Goal: Task Accomplishment & Management: Manage account settings

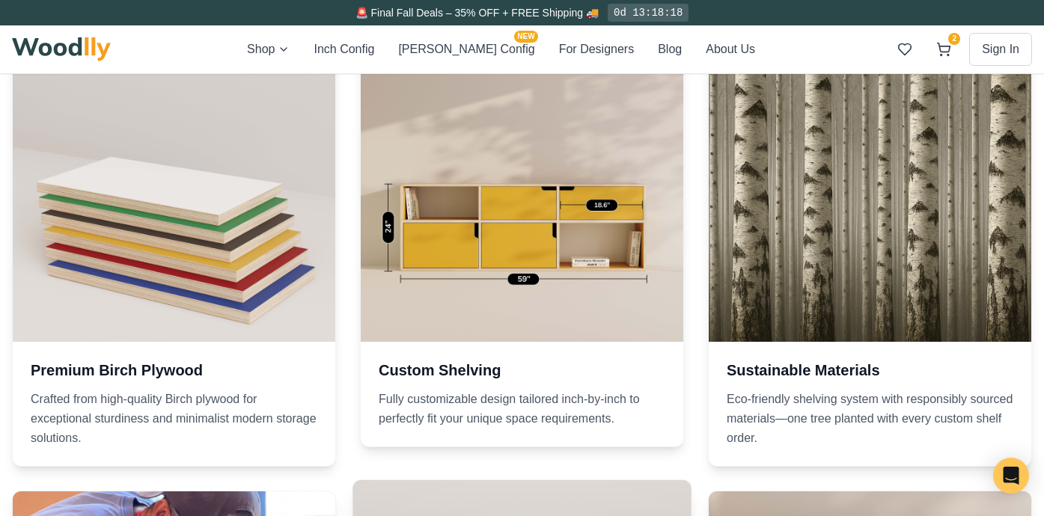
scroll to position [857, 0]
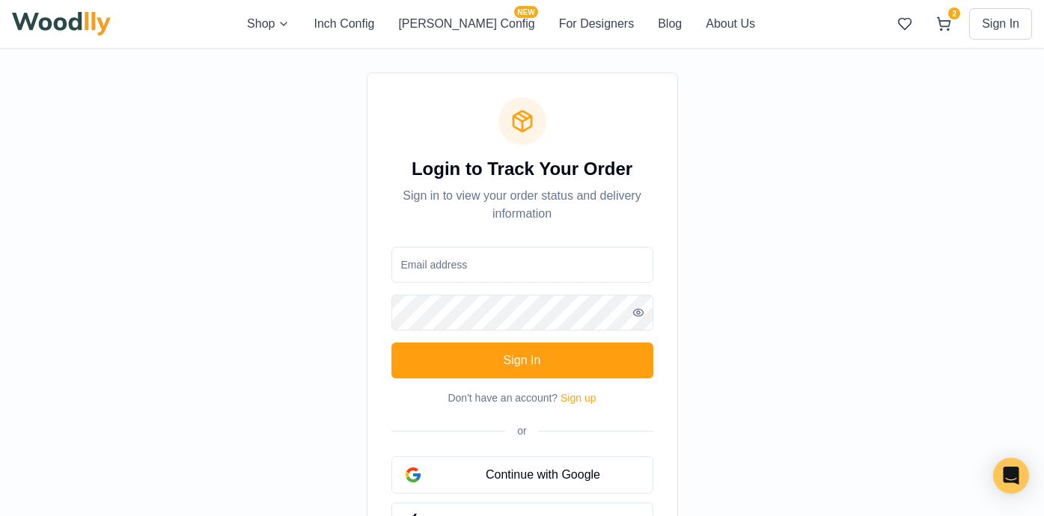
click at [497, 268] on input "email" at bounding box center [522, 265] width 262 height 36
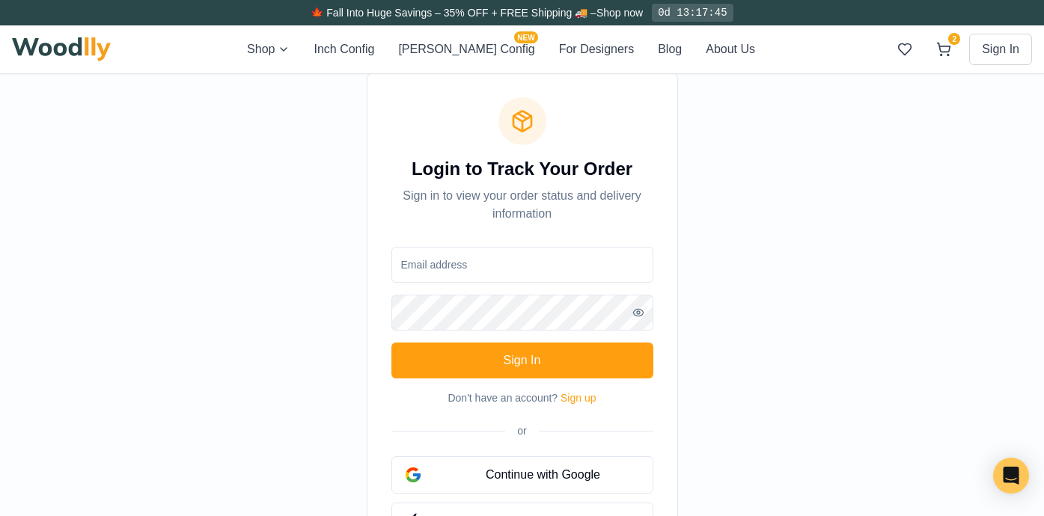
type input "[EMAIL_ADDRESS][DOMAIN_NAME]"
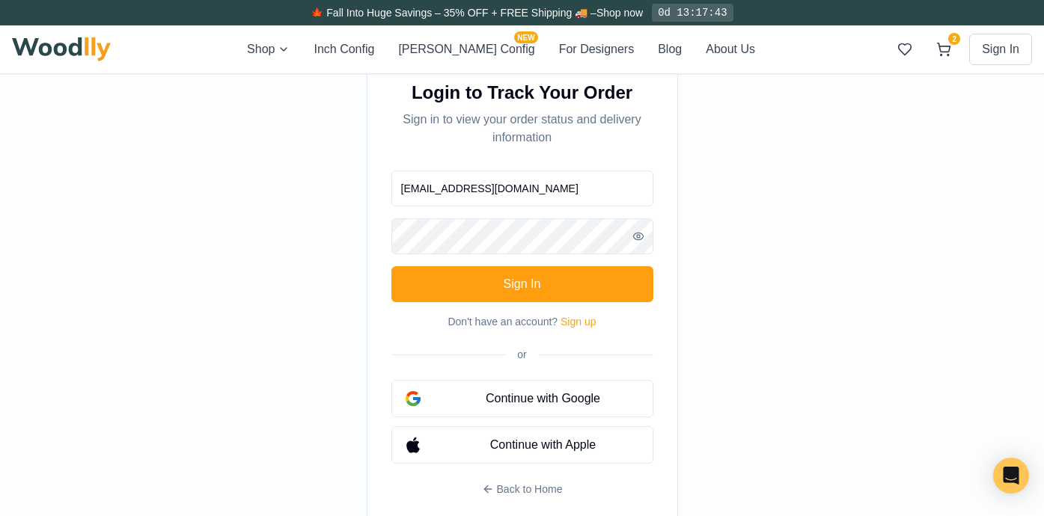
scroll to position [108, 0]
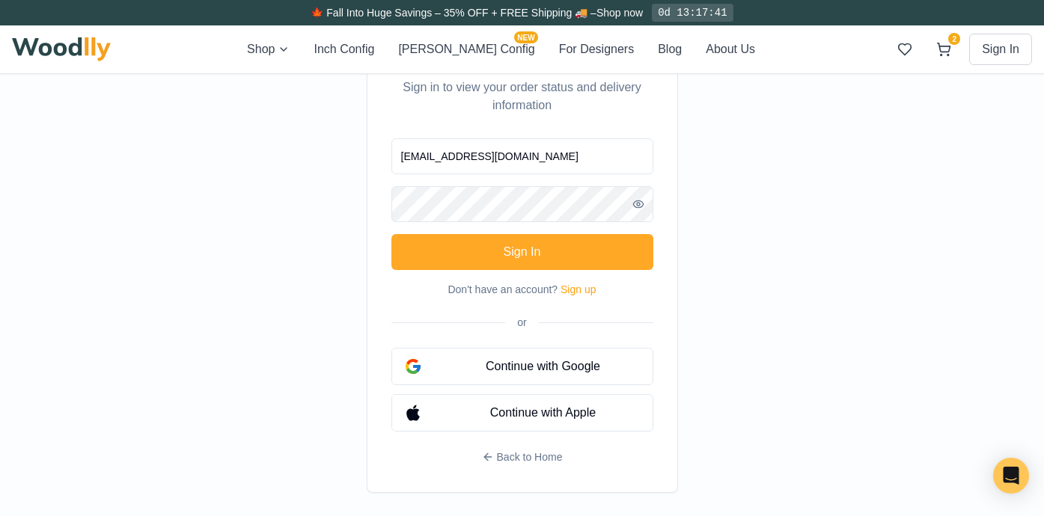
click at [391, 234] on button "Sign In" at bounding box center [522, 252] width 262 height 36
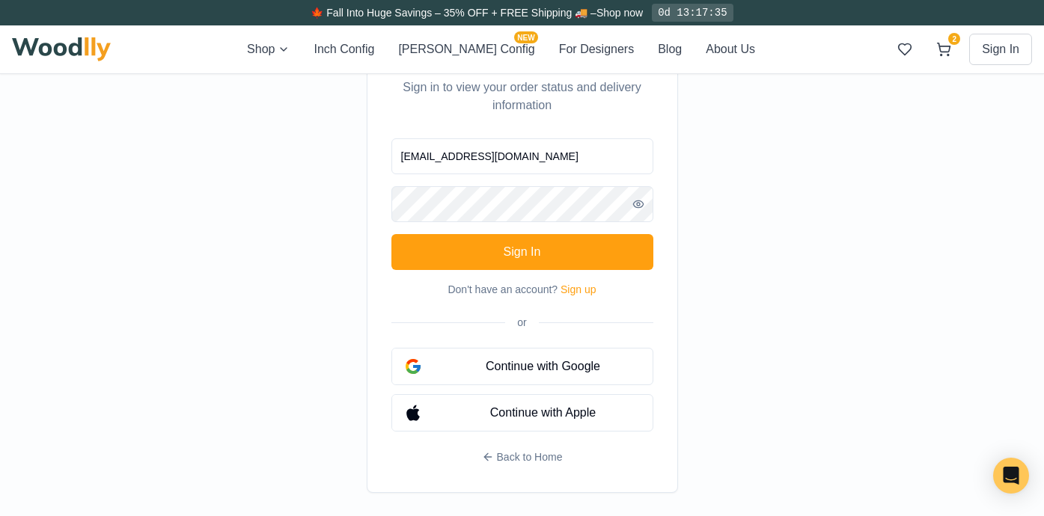
click at [391, 234] on button "Sign In" at bounding box center [522, 252] width 262 height 36
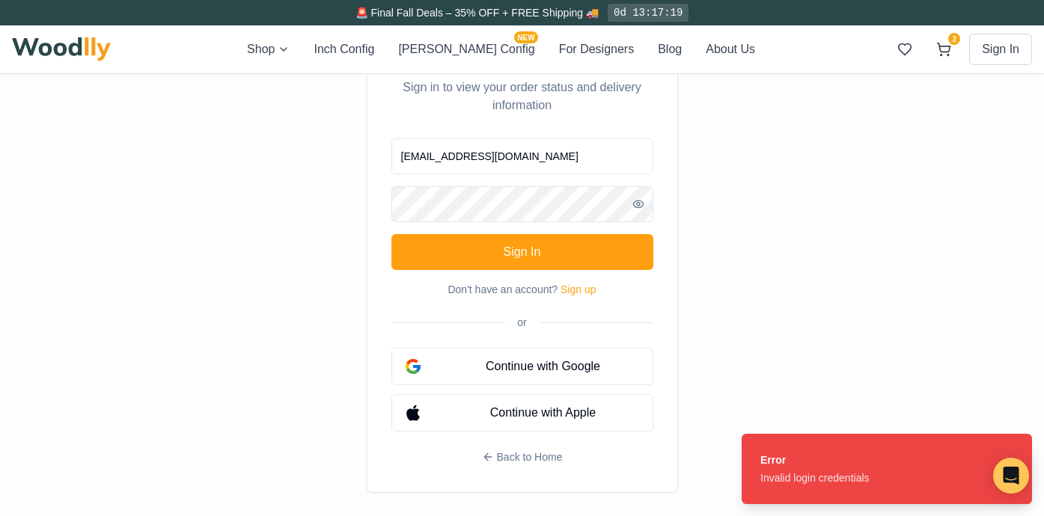
click at [391, 234] on button "Sign In" at bounding box center [522, 252] width 262 height 36
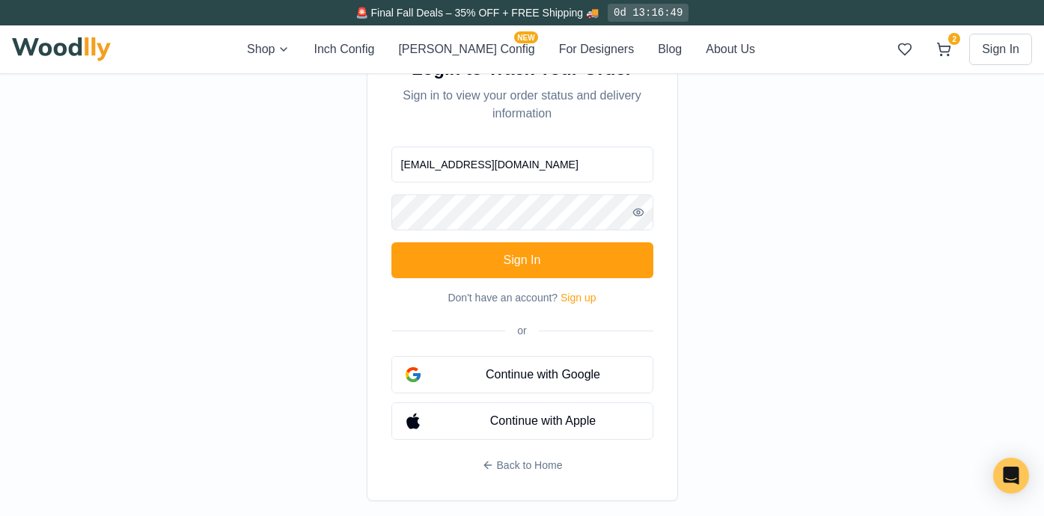
scroll to position [0, 0]
